Goal: Navigation & Orientation: Find specific page/section

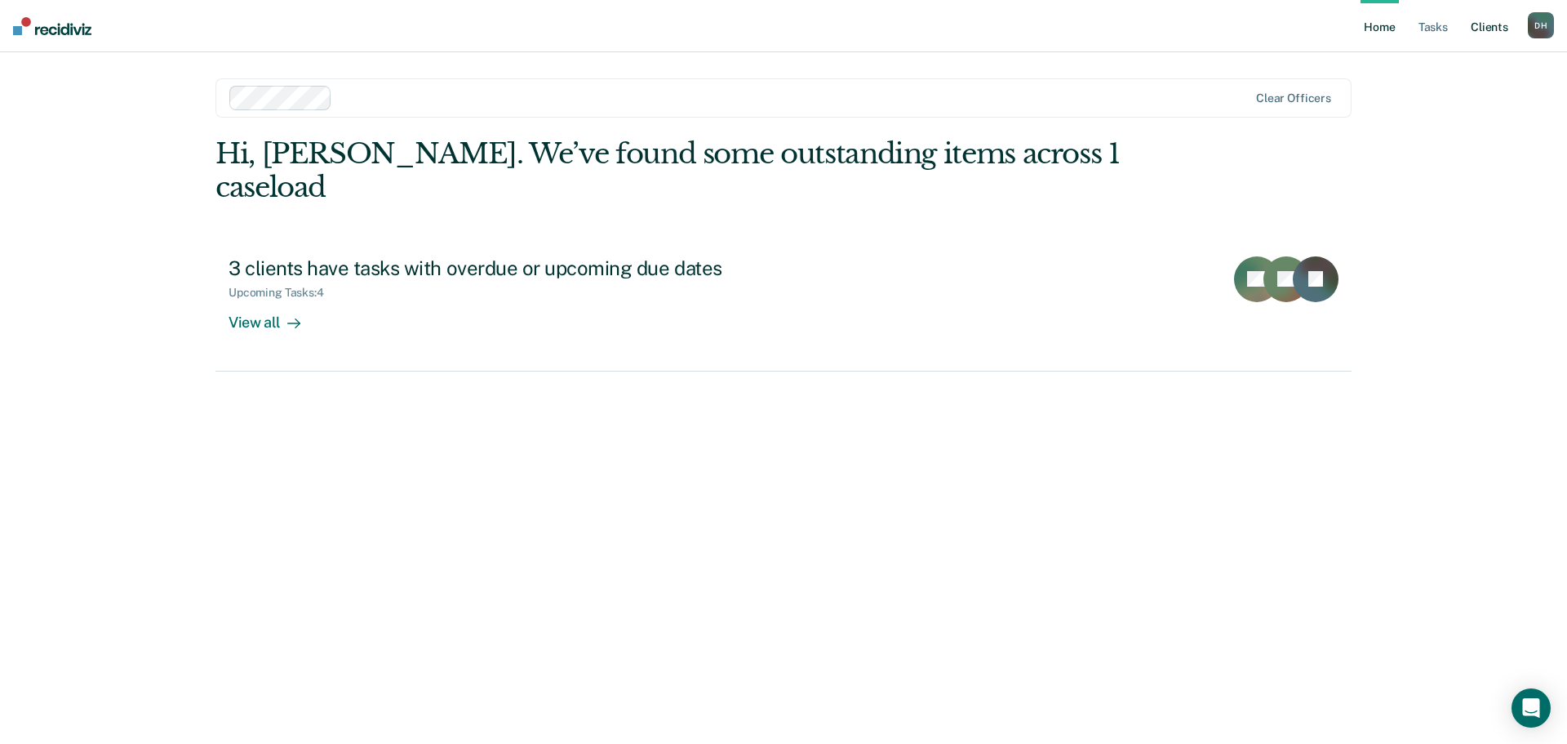
click at [1484, 19] on link "Client s" at bounding box center [1490, 26] width 44 height 52
drag, startPoint x: 85, startPoint y: 33, endPoint x: 52, endPoint y: 33, distance: 32.7
click at [52, 33] on nav "Home Tasks Client s David Hilton D H Profile How it works Log Out" at bounding box center [783, 26] width 1567 height 52
drag, startPoint x: 56, startPoint y: 34, endPoint x: 396, endPoint y: 19, distance: 340.0
click at [411, 13] on nav "Home Tasks Client s David Hilton D H Profile How it works Log Out" at bounding box center [783, 26] width 1567 height 52
